Goal: Task Accomplishment & Management: Use online tool/utility

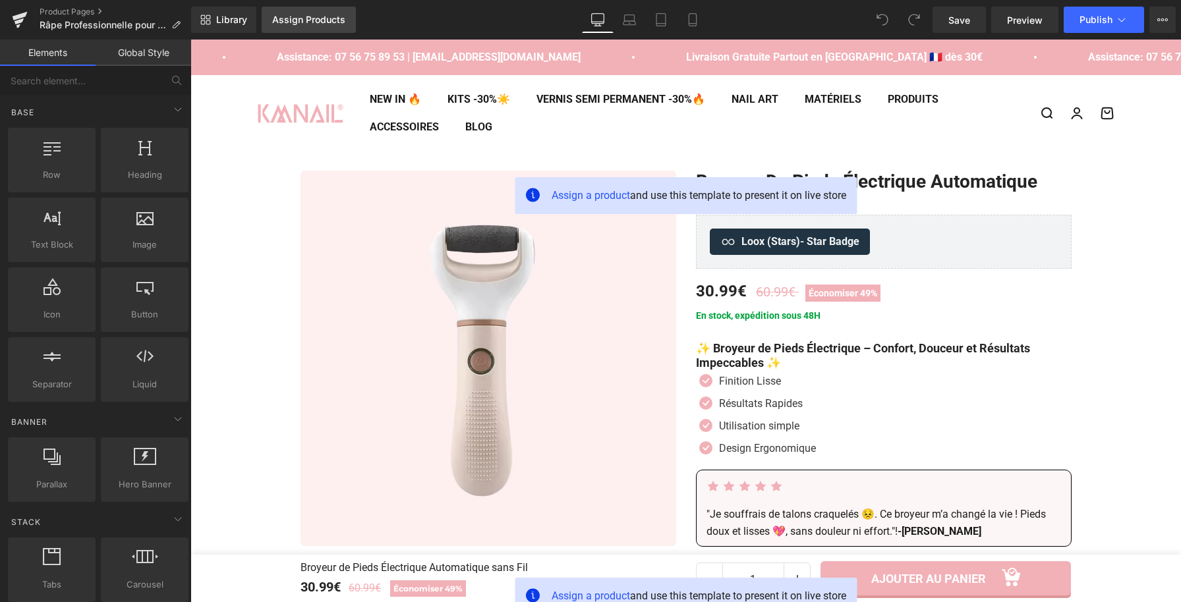
click at [293, 24] on div "Assign Products" at bounding box center [308, 19] width 73 height 11
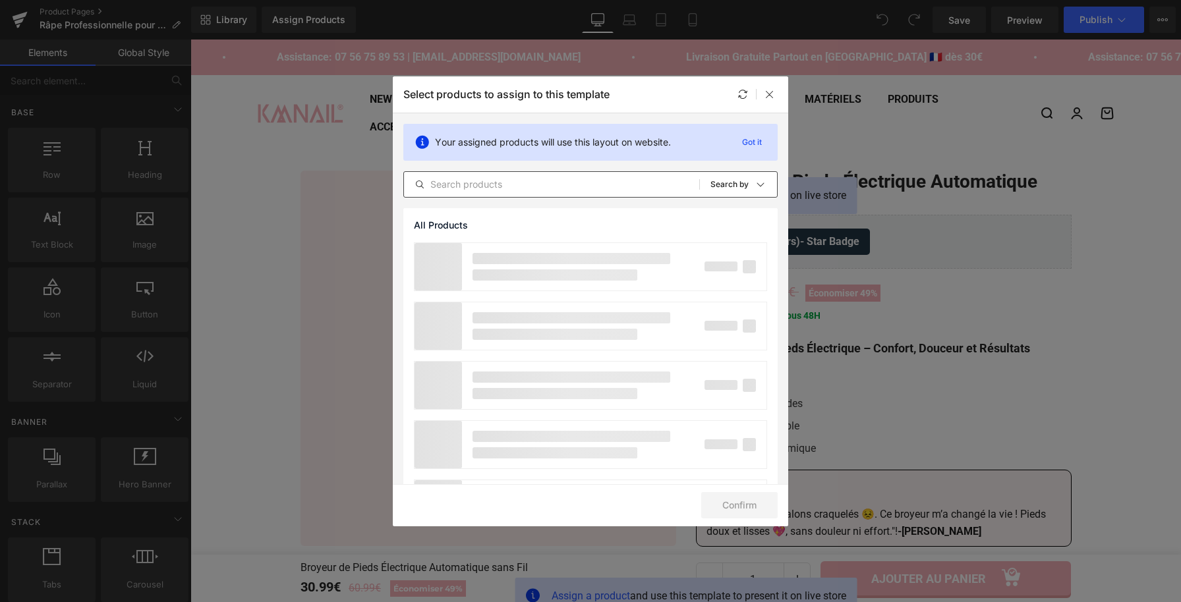
click at [649, 179] on input "text" at bounding box center [551, 185] width 295 height 16
paste input "Râpe Professionnelle pour Les Pieds"
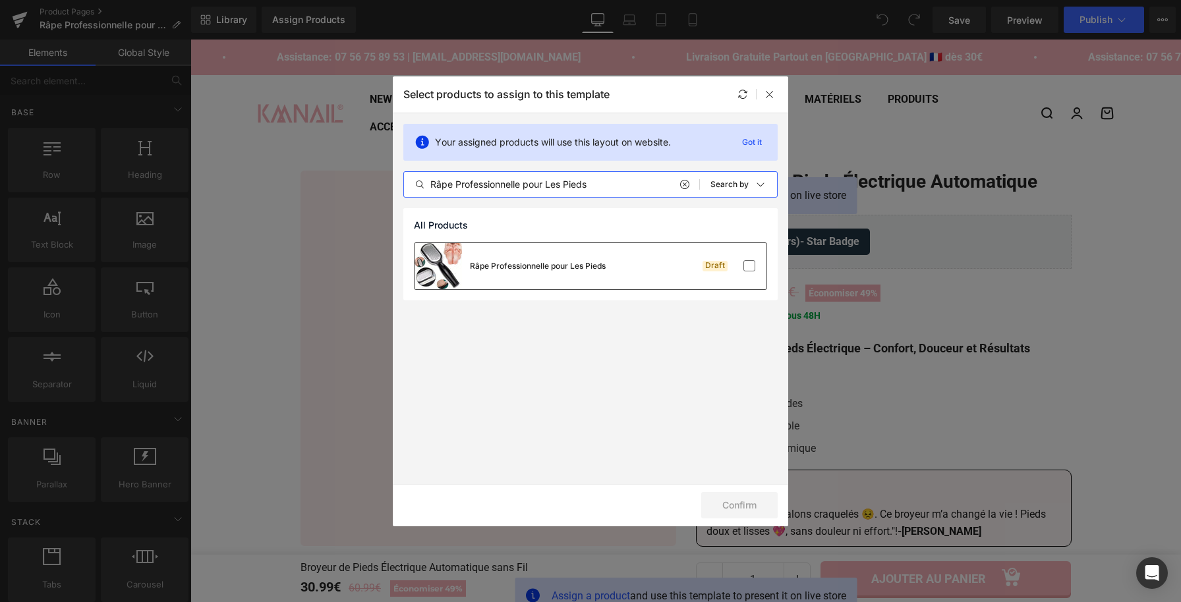
type input "Râpe Professionnelle pour Les Pieds"
click at [566, 277] on div "Râpe Professionnelle pour Les Pieds" at bounding box center [509, 266] width 191 height 46
click at [714, 503] on button "Confirm" at bounding box center [739, 505] width 76 height 26
click at [718, 508] on button "Success" at bounding box center [731, 505] width 93 height 26
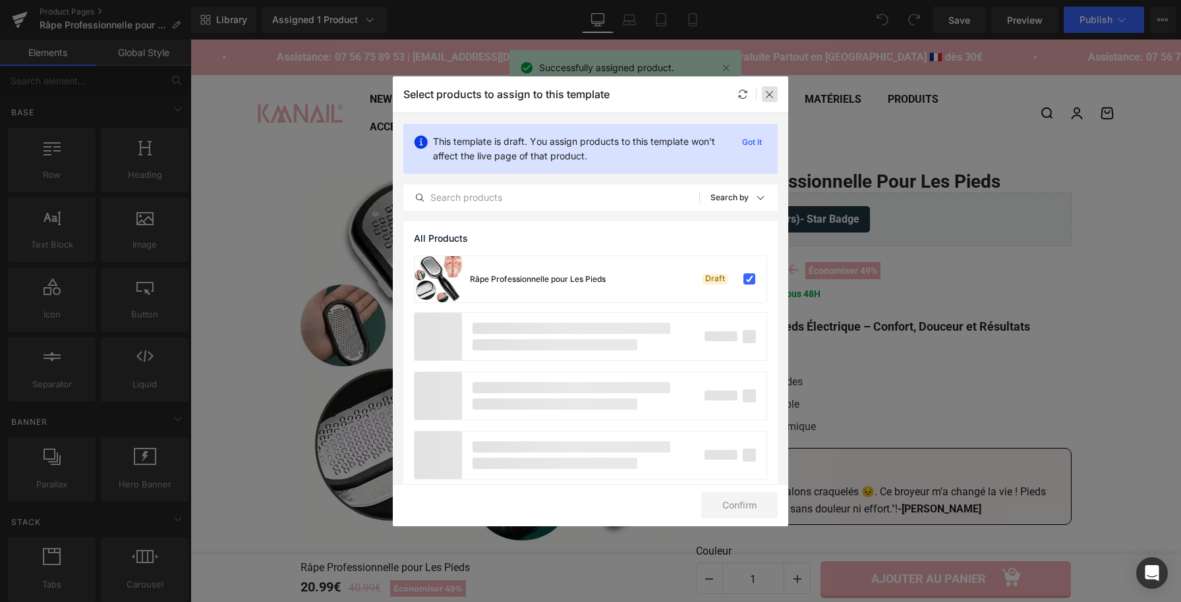
click at [774, 94] on icon at bounding box center [769, 94] width 11 height 11
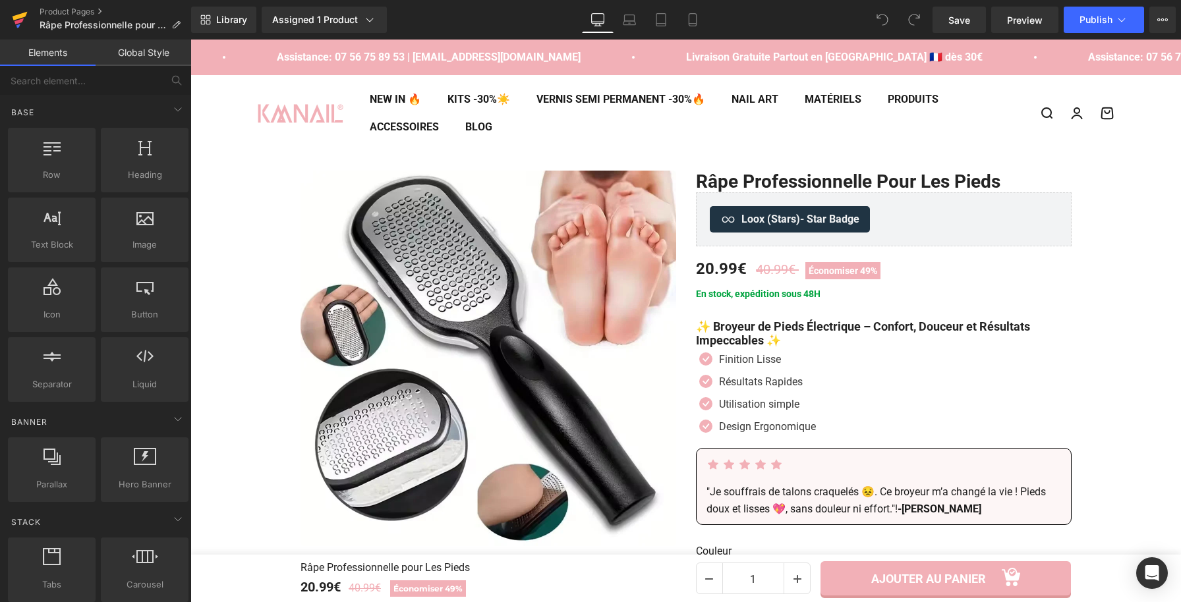
click at [17, 18] on icon at bounding box center [20, 16] width 15 height 9
